Goal: Task Accomplishment & Management: Use online tool/utility

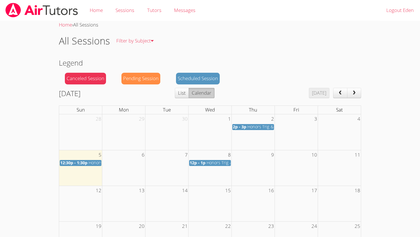
click at [88, 164] on div "12:30p - 1:30p Honors Trig & Algebra II" at bounding box center [80, 163] width 41 height 5
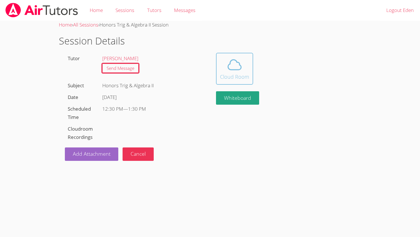
click at [206, 67] on icon at bounding box center [235, 65] width 16 height 16
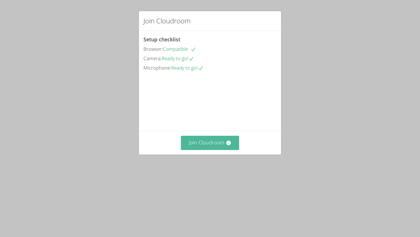
click at [205, 150] on button "Join Cloudroom" at bounding box center [210, 143] width 59 height 14
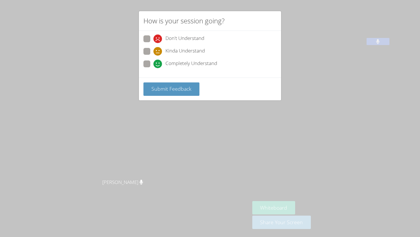
click at [153, 68] on span at bounding box center [153, 68] width 0 height 0
click at [153, 63] on input "Completely Understand" at bounding box center [155, 63] width 5 height 5
radio input "true"
click at [173, 88] on span "Submit Feedback" at bounding box center [171, 88] width 40 height 7
